Goal: Task Accomplishment & Management: Manage account settings

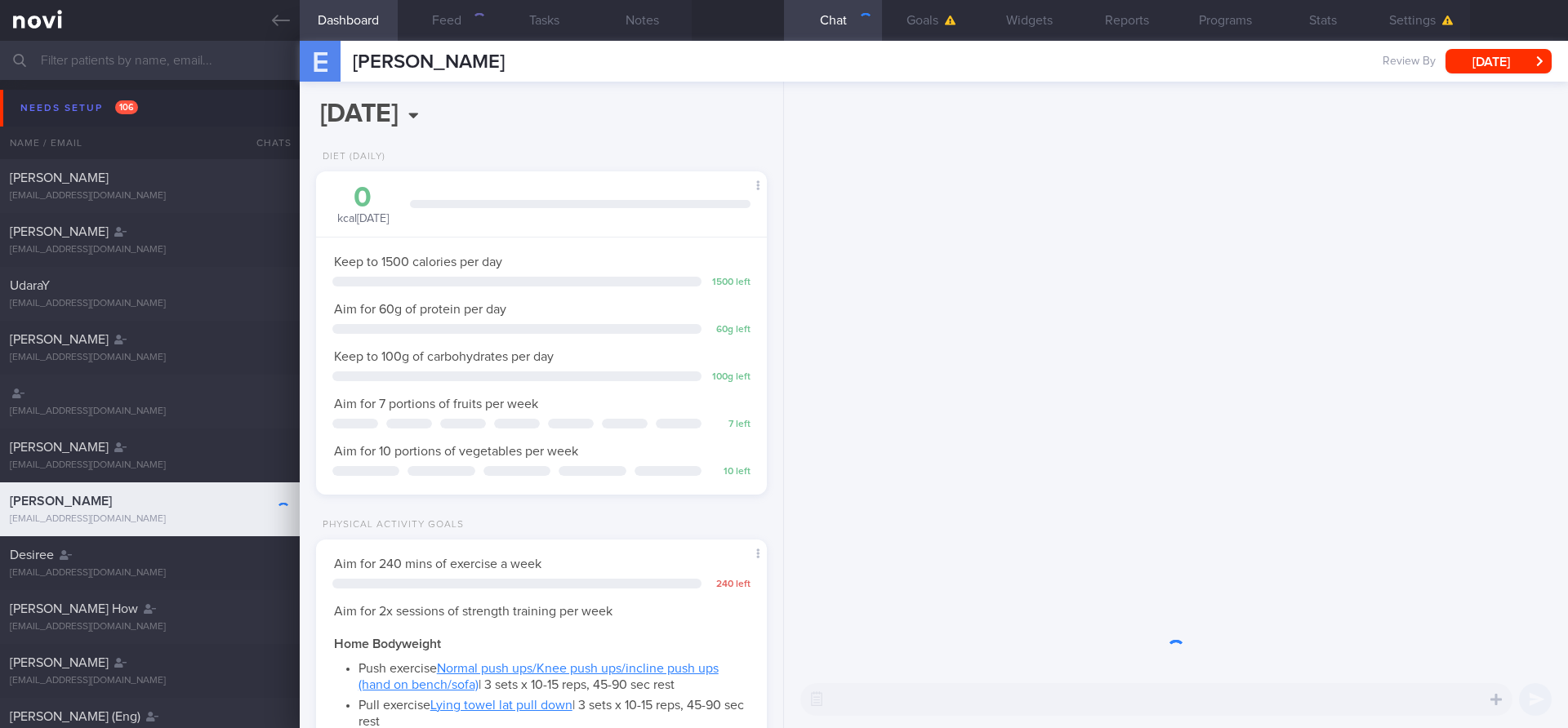
scroll to position [214, 429]
click at [275, 18] on icon at bounding box center [281, 20] width 18 height 11
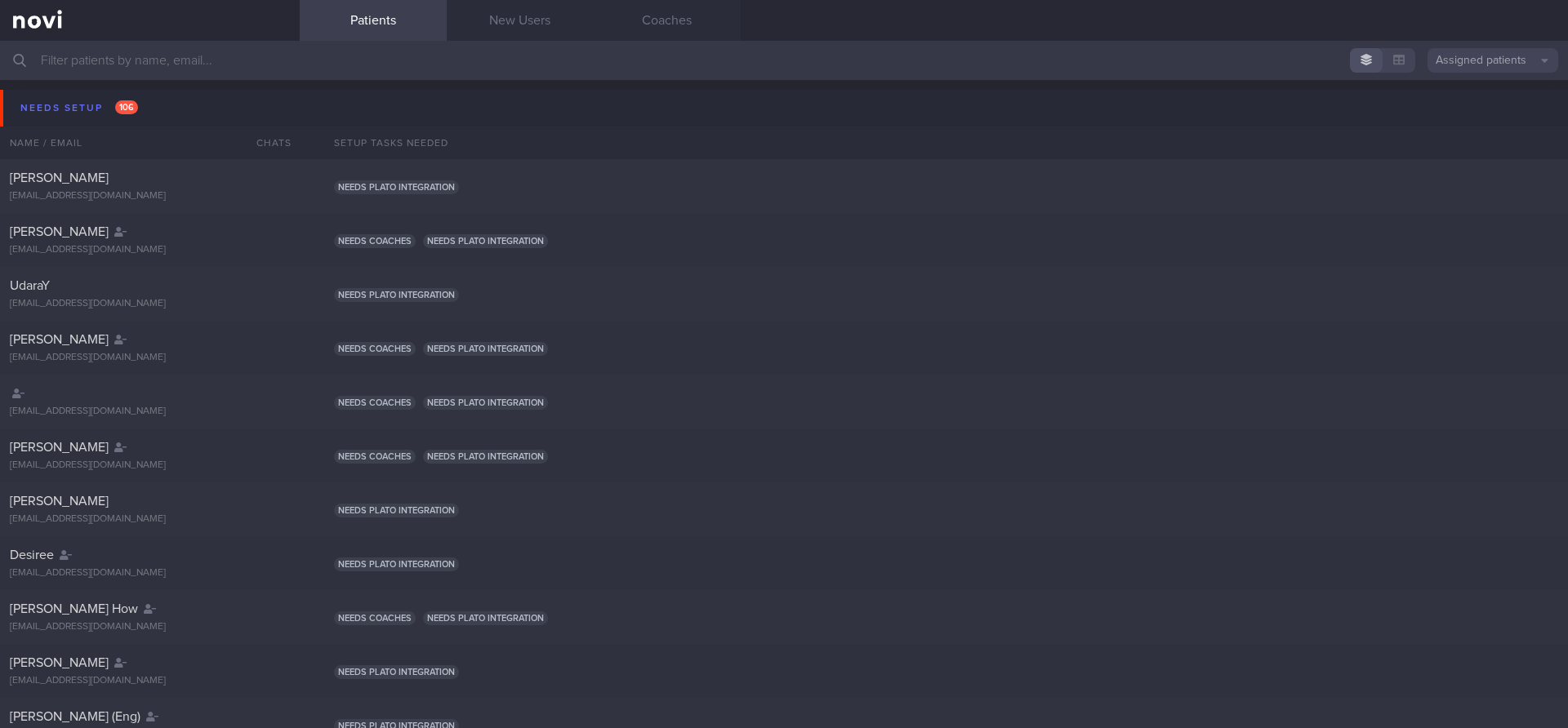
click at [211, 60] on input "text" at bounding box center [784, 60] width 1568 height 39
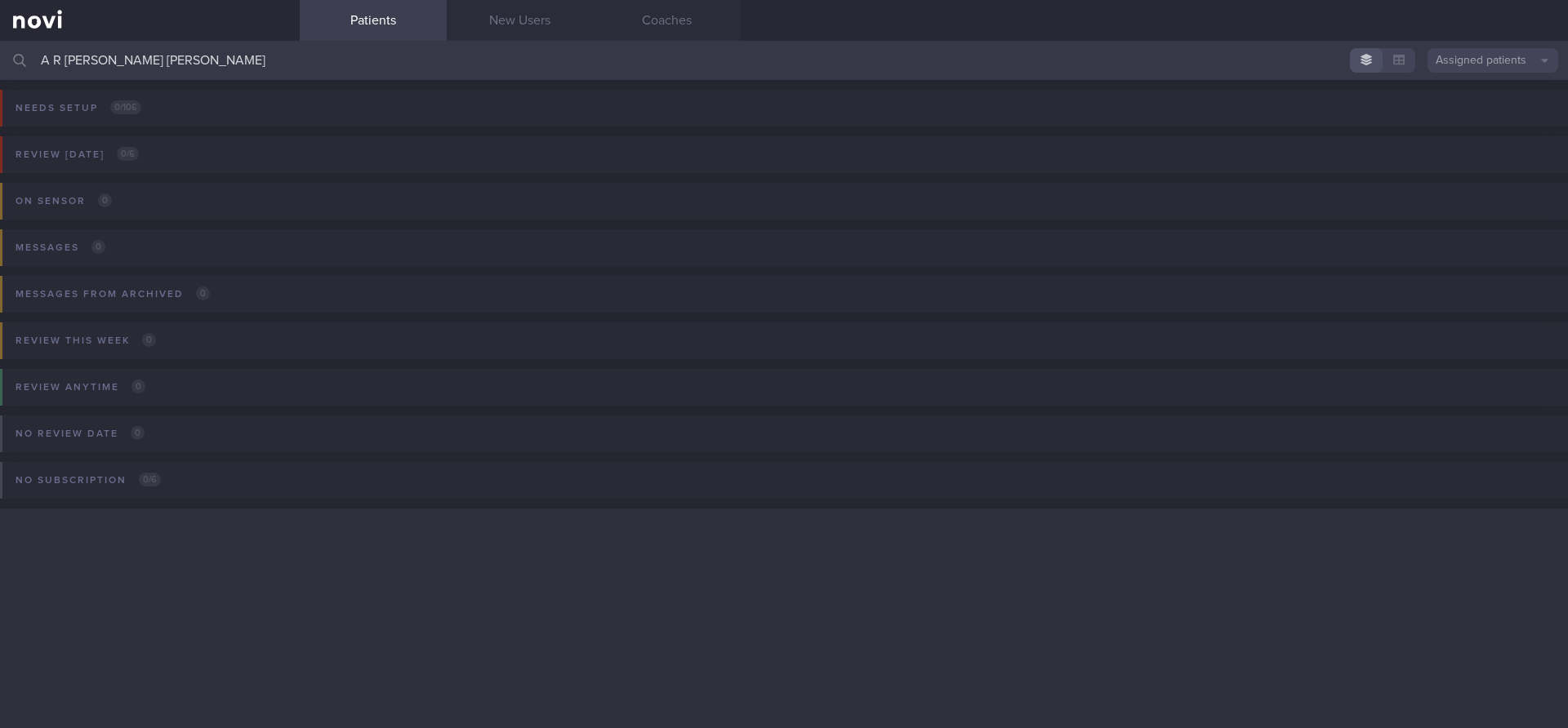
click at [1477, 60] on button "Assigned patients" at bounding box center [1493, 61] width 131 height 25
click at [1466, 108] on button "All active patients" at bounding box center [1493, 113] width 131 height 25
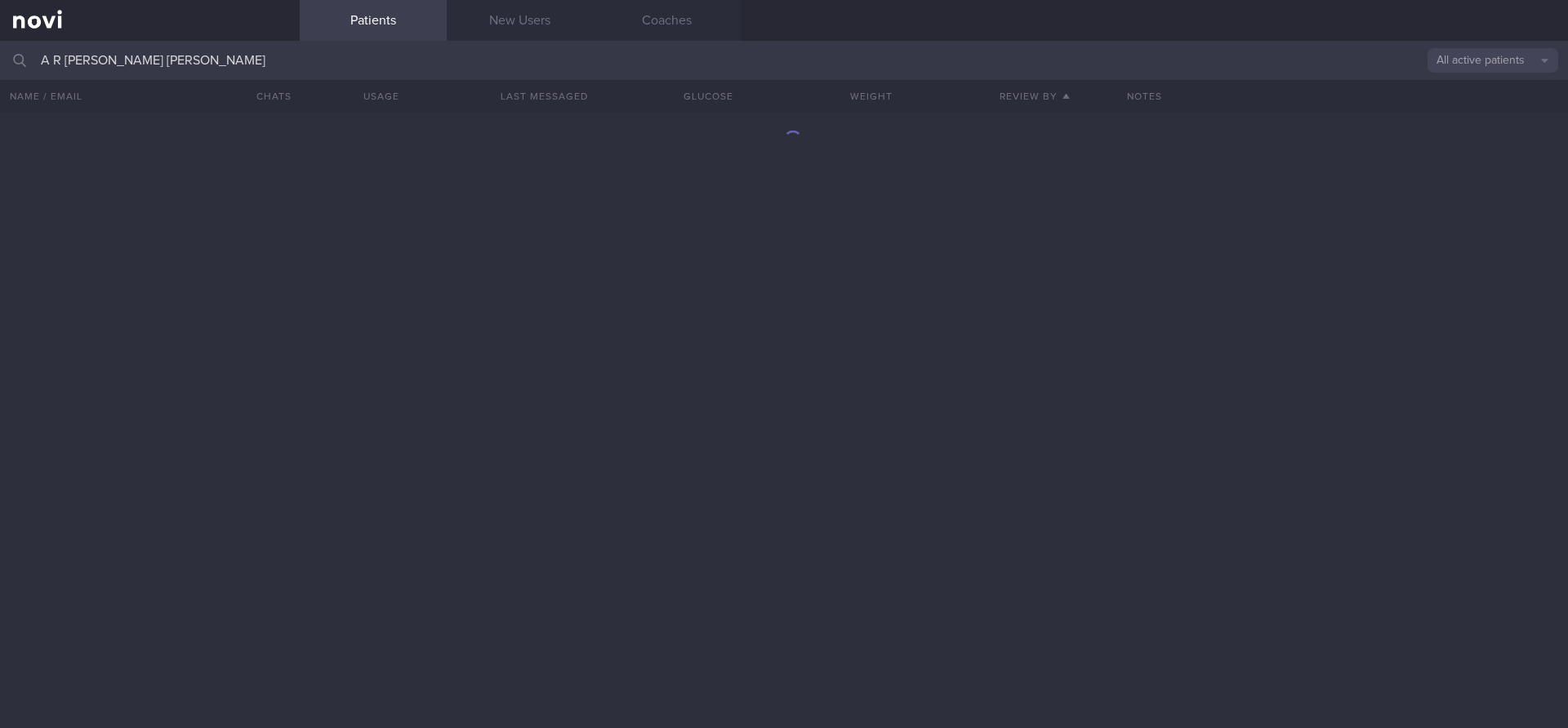
click at [847, 41] on input "A R [PERSON_NAME] [PERSON_NAME]" at bounding box center [784, 60] width 1568 height 39
click at [847, 50] on input "A R [PERSON_NAME] [PERSON_NAME]" at bounding box center [784, 60] width 1568 height 39
click at [840, 60] on input "A R [PERSON_NAME] [PERSON_NAME]" at bounding box center [784, 60] width 1568 height 39
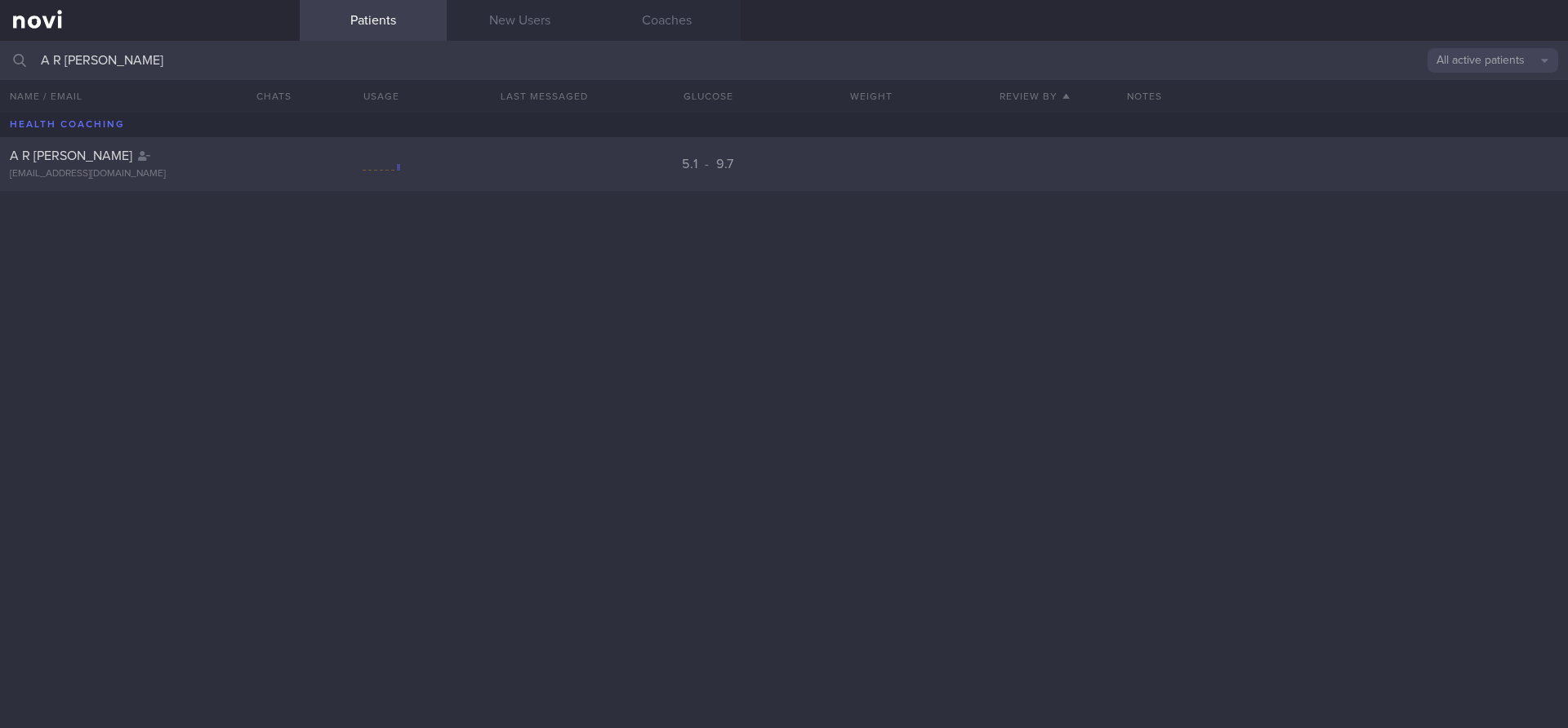
type input "A R [PERSON_NAME]"
click at [275, 162] on div "A R [PERSON_NAME]" at bounding box center [147, 155] width 276 height 16
select select "9"
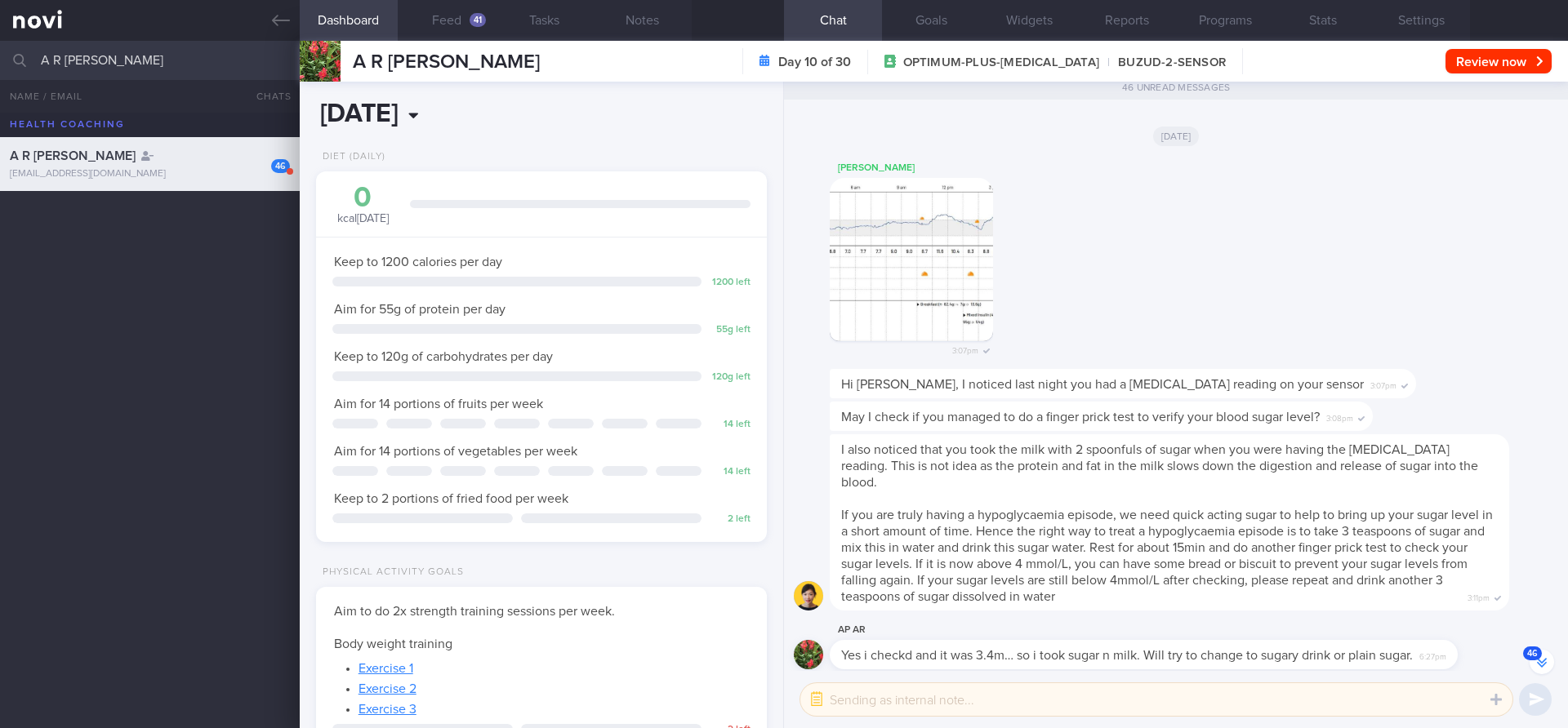
scroll to position [-4196, 0]
click at [486, 16] on button "Feed 41" at bounding box center [446, 20] width 98 height 41
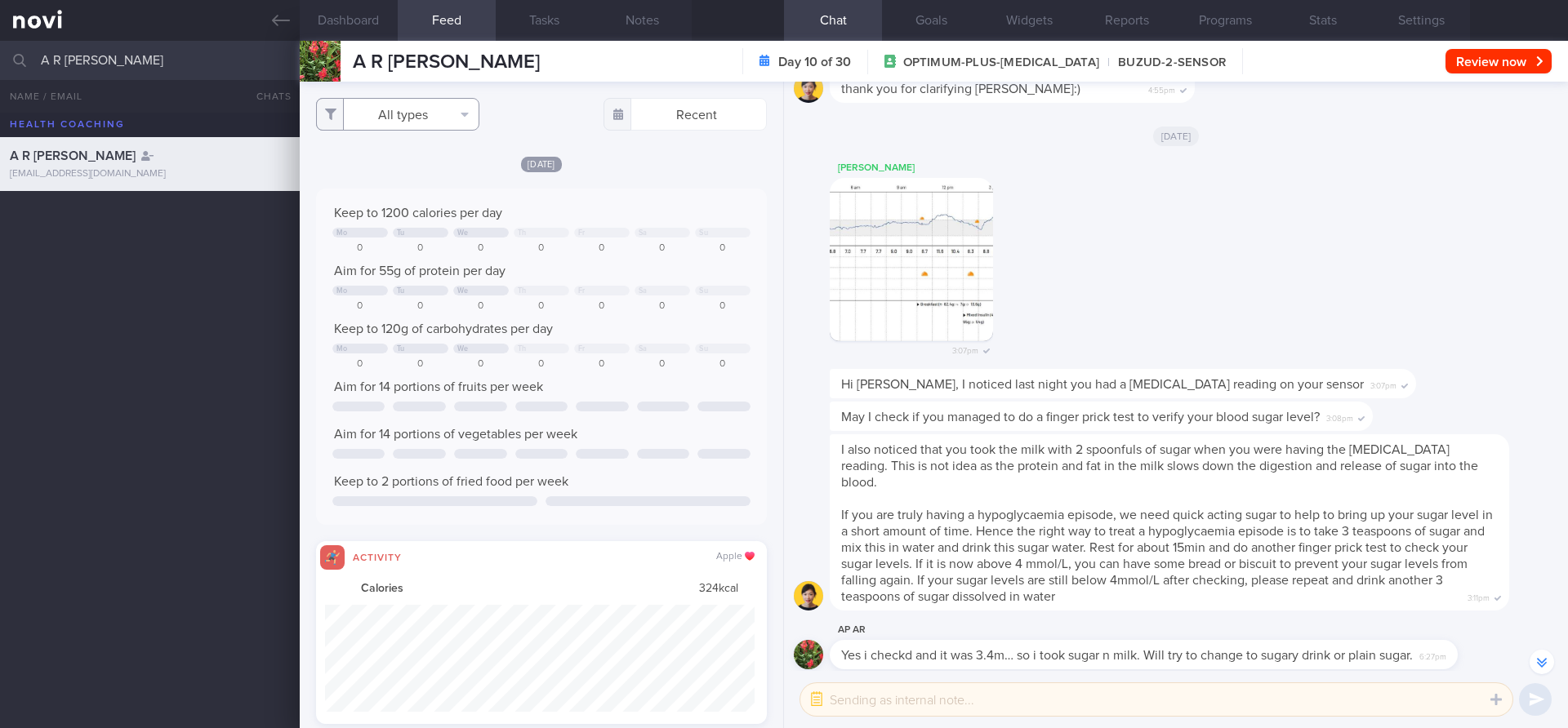
click at [478, 116] on button "All types" at bounding box center [397, 114] width 163 height 33
click at [421, 161] on button "Activity" at bounding box center [397, 170] width 162 height 25
checkbox input "false"
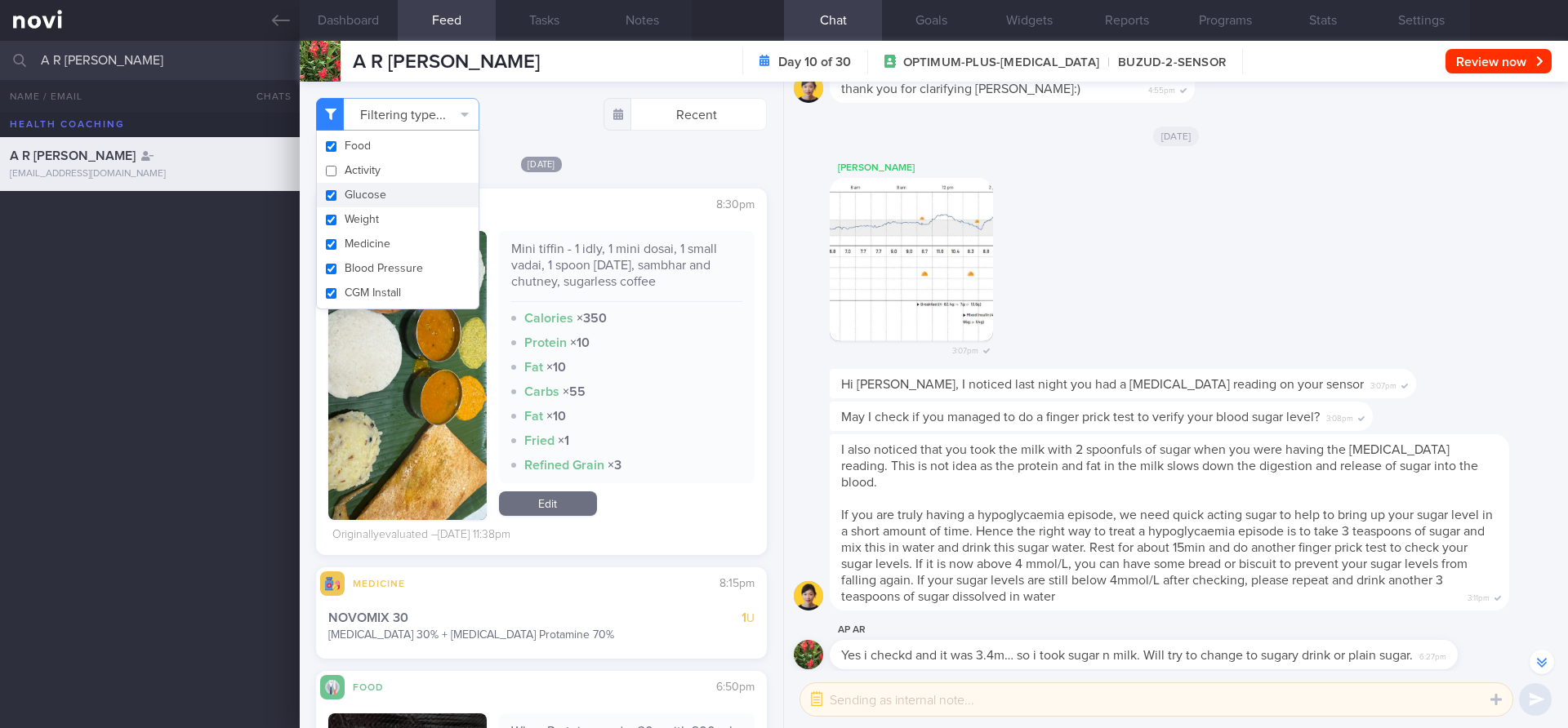
click at [416, 200] on button "Glucose" at bounding box center [397, 195] width 162 height 25
checkbox input "false"
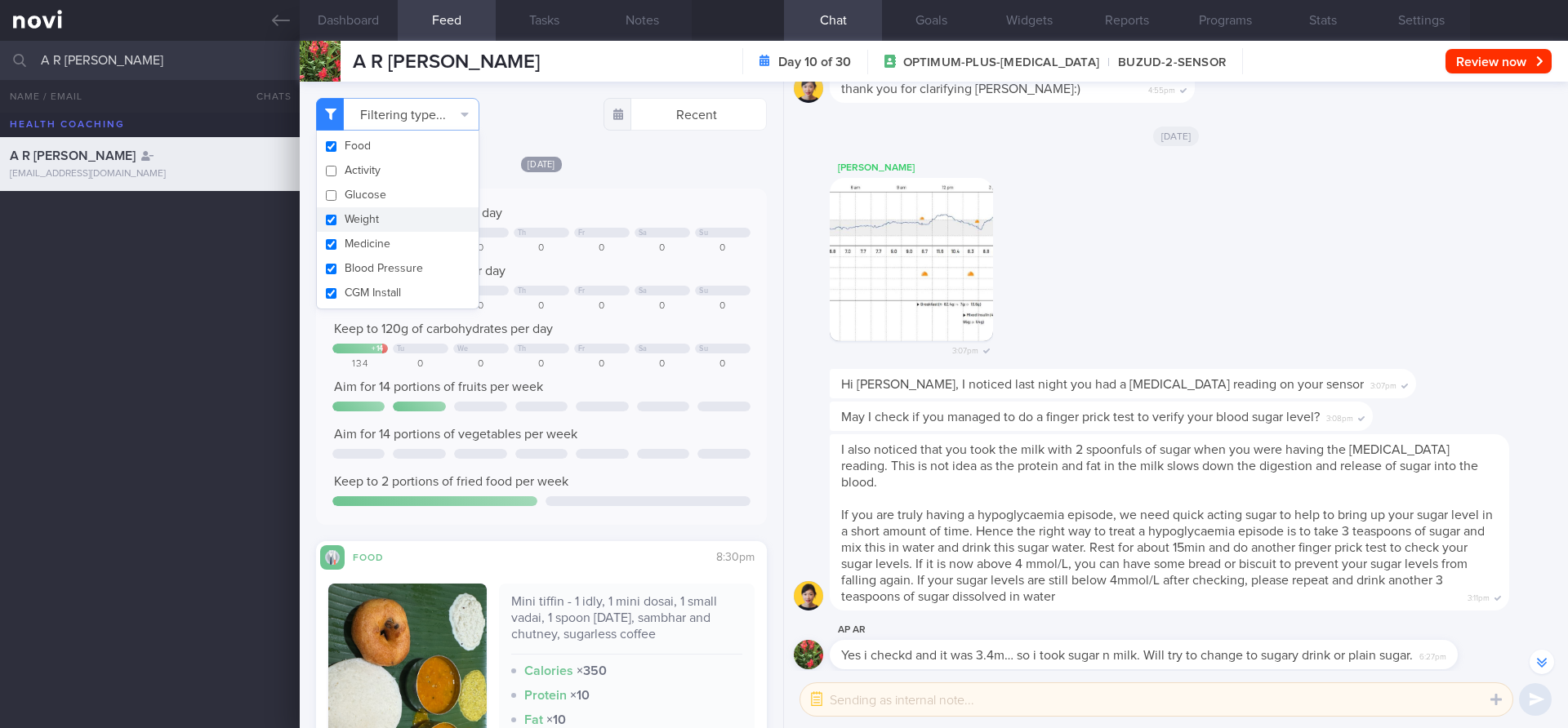
click at [408, 224] on button "Weight" at bounding box center [397, 220] width 162 height 25
checkbox input "false"
click at [408, 251] on button "Medicine" at bounding box center [397, 244] width 162 height 25
checkbox input "false"
click at [408, 269] on button "Blood Pressure" at bounding box center [397, 268] width 162 height 25
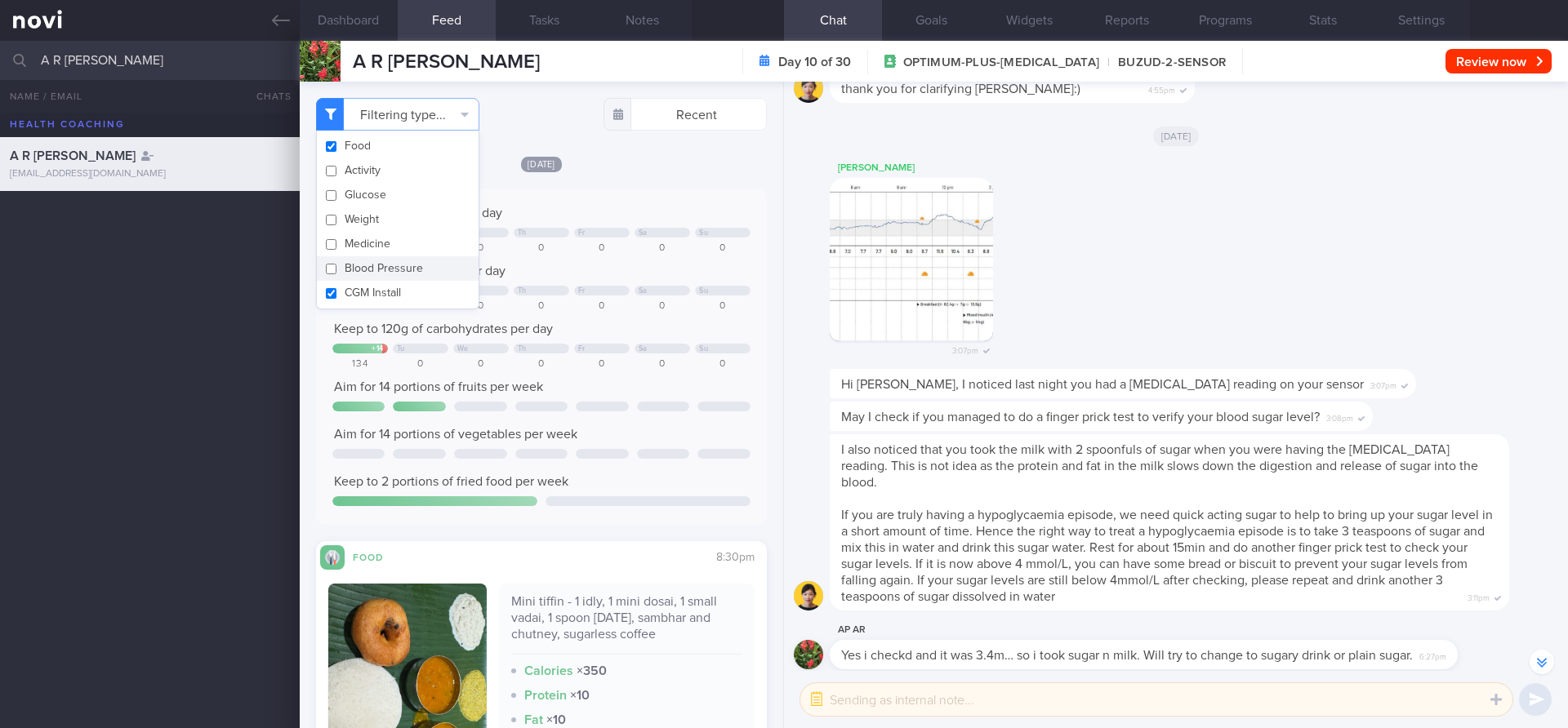
checkbox input "false"
click at [408, 286] on button "CGM Install" at bounding box center [397, 293] width 162 height 25
checkbox input "false"
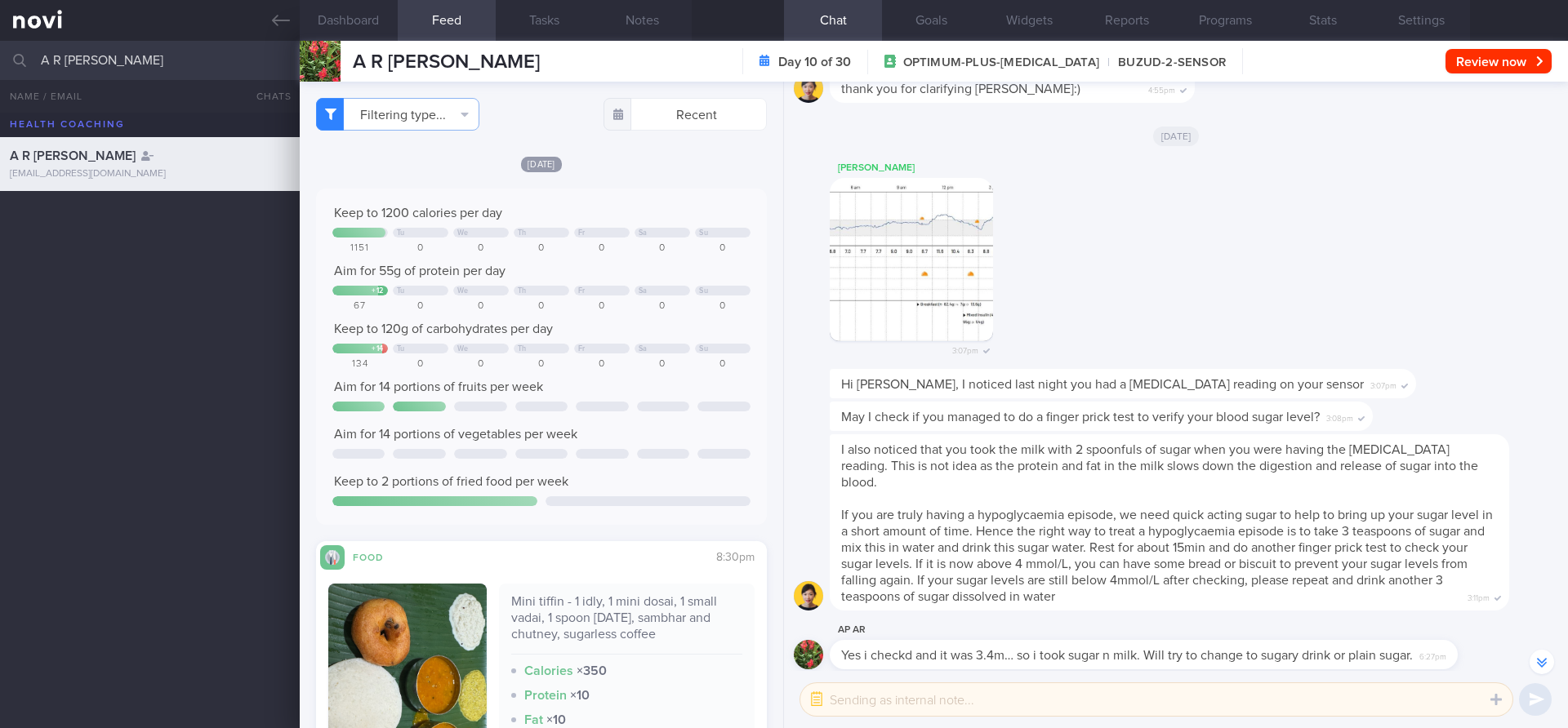
click at [695, 203] on div "Keep to 1200 calories per day Tu We Th Fr Sa Su 1151 0 0 0 0 0 0 Aim for 55g of…" at bounding box center [541, 356] width 451 height 336
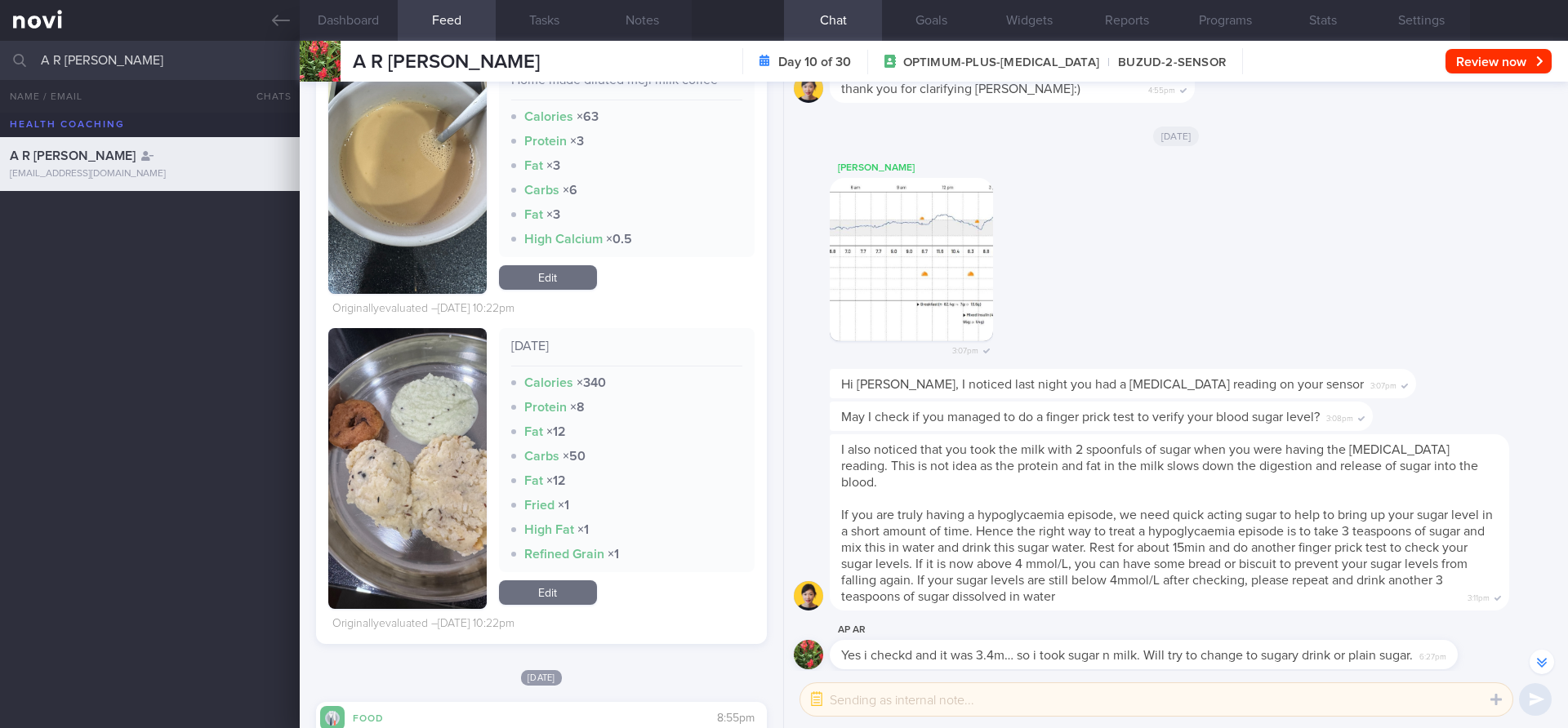
scroll to position [6214, 0]
